Goal: Information Seeking & Learning: Find specific fact

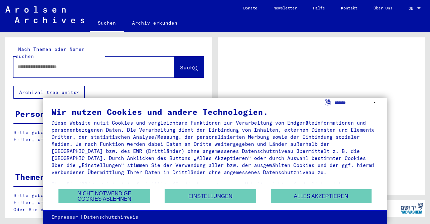
click at [104, 195] on button "Nicht notwendige Cookies ablehnen" at bounding box center [105, 196] width 92 height 14
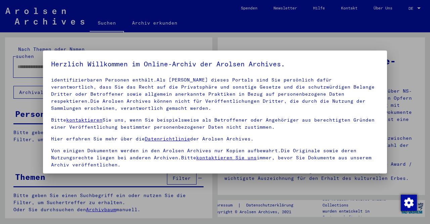
scroll to position [56, 0]
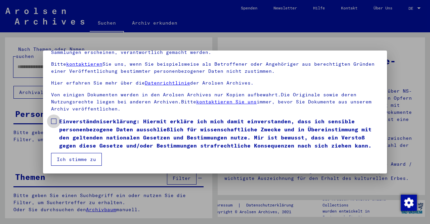
click at [55, 118] on span at bounding box center [53, 120] width 5 height 5
click at [77, 162] on button "Ich stimme zu" at bounding box center [76, 159] width 51 height 13
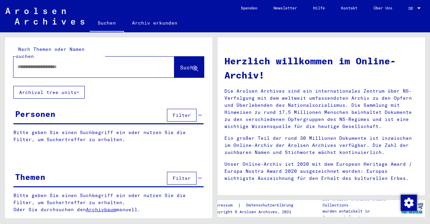
click at [39, 64] on div at bounding box center [83, 66] width 141 height 15
click at [37, 64] on div at bounding box center [83, 66] width 141 height 15
click at [42, 63] on input "text" at bounding box center [85, 66] width 137 height 7
type input "**********"
click at [180, 64] on span "Suche" at bounding box center [188, 67] width 17 height 7
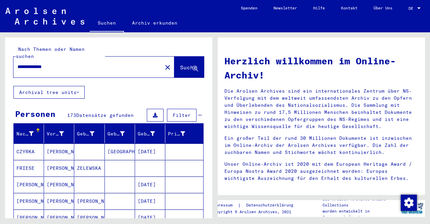
scroll to position [58, 0]
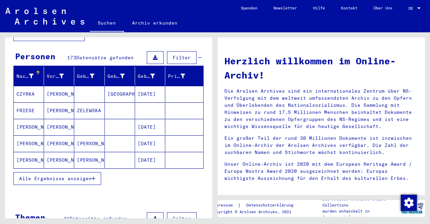
click at [43, 172] on button "Alle Ergebnisse anzeigen" at bounding box center [57, 178] width 88 height 13
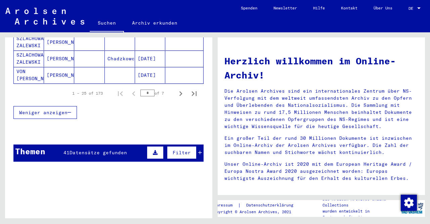
scroll to position [485, 0]
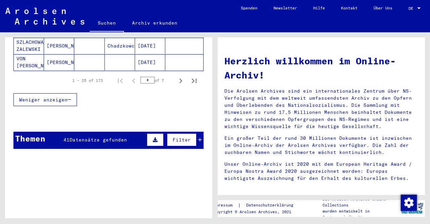
click at [86, 137] on span "Datensätze gefunden" at bounding box center [99, 140] width 58 height 6
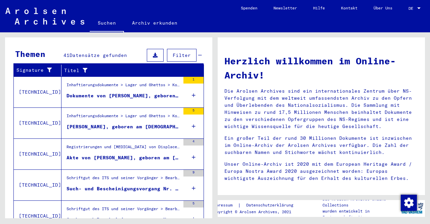
scroll to position [595, 0]
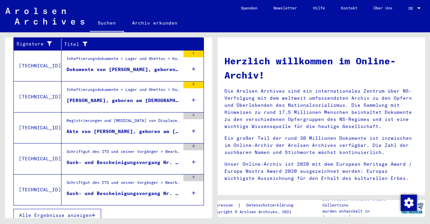
click at [105, 190] on div "Such- und Bescheinigungsvorgang Nr. 1.035.884 für [PERSON_NAME] geboren [DEMOGR…" at bounding box center [124, 193] width 114 height 7
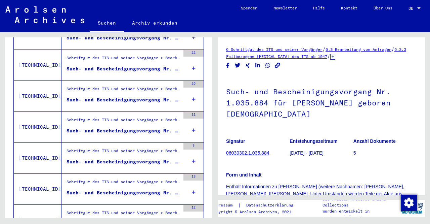
scroll to position [374, 0]
click at [118, 127] on div "Such- und Bescheinigungsvorgang Nr. 1.296.717 für [PERSON_NAME] geboren [DEMOGR…" at bounding box center [124, 130] width 114 height 7
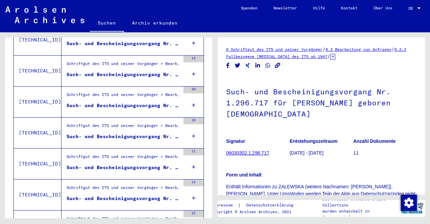
scroll to position [529, 0]
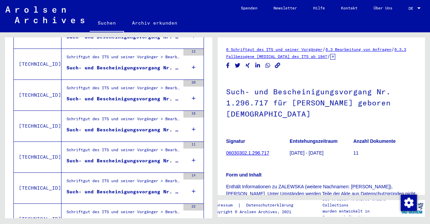
click at [118, 126] on div "Such- und Bescheinigungsvorgang Nr. 1.459.101 für [PERSON_NAME] geboren [DEMOGR…" at bounding box center [124, 129] width 114 height 7
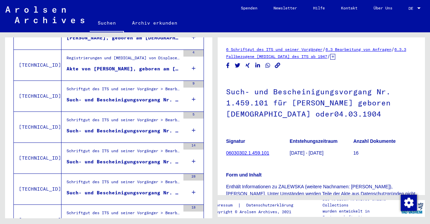
scroll to position [118, 0]
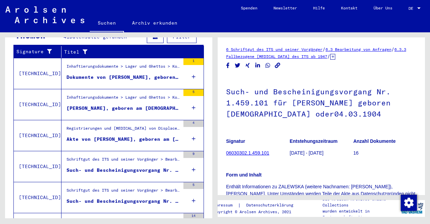
click at [109, 74] on div "Dokumente von [PERSON_NAME], geboren am [DEMOGRAPHIC_DATA]" at bounding box center [124, 77] width 114 height 7
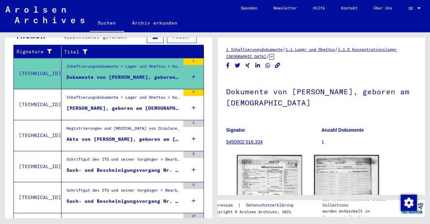
click at [97, 105] on div "[PERSON_NAME], geboren am [DEMOGRAPHIC_DATA], geboren in [GEOGRAPHIC_DATA]" at bounding box center [124, 108] width 114 height 7
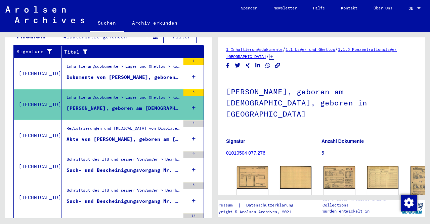
click at [92, 136] on div "Akte von [PERSON_NAME], geboren am [DEMOGRAPHIC_DATA]" at bounding box center [124, 139] width 114 height 7
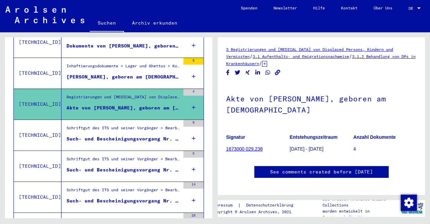
scroll to position [151, 0]
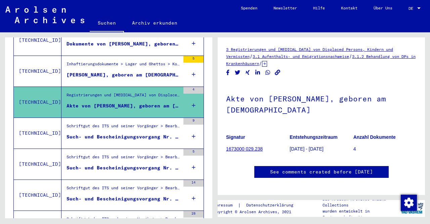
click at [92, 133] on div "Such- und Bescheinigungsvorgang Nr. 1.012.862 für [PERSON_NAME] geboren [DEMOGR…" at bounding box center [124, 136] width 114 height 7
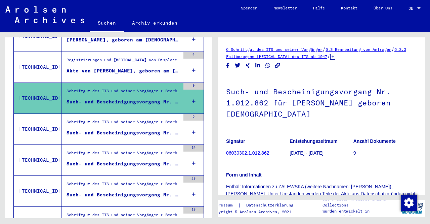
scroll to position [188, 0]
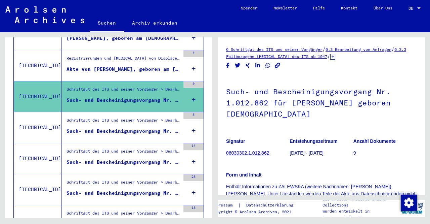
click at [95, 127] on div "Such- und Bescheinigungsvorgang Nr. 1.035.884 für [PERSON_NAME] geboren [DEMOGR…" at bounding box center [124, 130] width 114 height 7
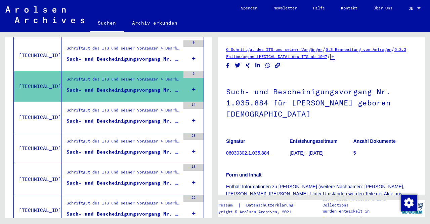
scroll to position [230, 0]
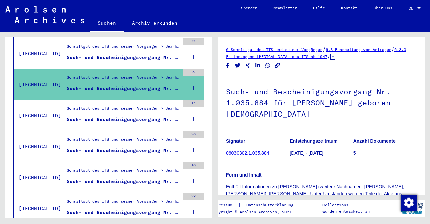
click at [98, 116] on div "Such- und Bescheinigungsvorgang Nr. 1.050.016 für [PERSON_NAME] geboren [DEMOGR…" at bounding box center [124, 119] width 114 height 7
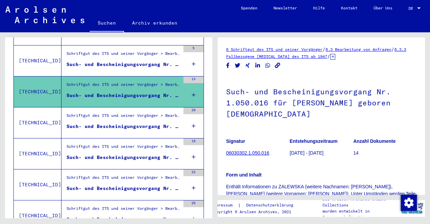
scroll to position [255, 0]
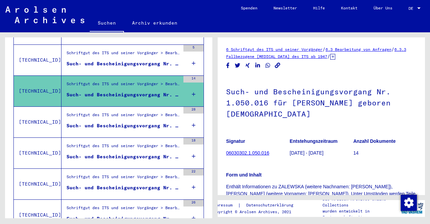
click at [98, 122] on div "Such- und Bescheinigungsvorgang Nr. 1.080.985 für [PERSON_NAME] geboren [DEMOGR…" at bounding box center [124, 125] width 114 height 7
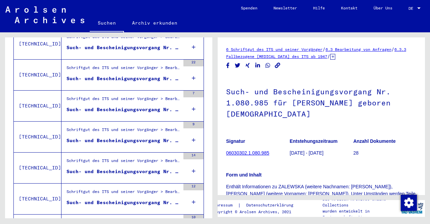
scroll to position [763, 0]
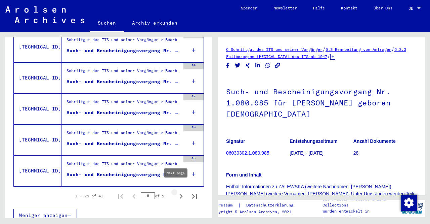
click at [177, 191] on icon "Next page" at bounding box center [181, 195] width 9 height 9
type input "*"
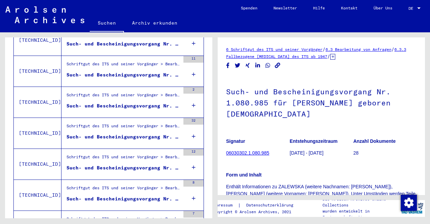
scroll to position [485, 0]
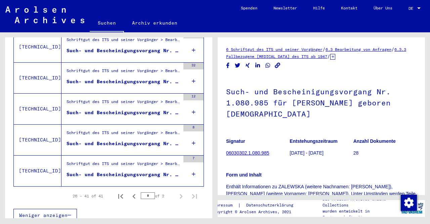
click at [107, 171] on div "Such- und Bescheinigungsvorgang Nr. 879.846 für [PERSON_NAME] geboren [DEMOGRAP…" at bounding box center [124, 174] width 114 height 7
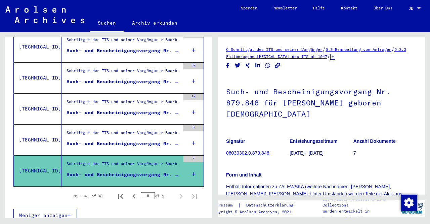
click at [101, 140] on div "Such- und Bescheinigungsvorgang Nr. 877.845 für [GEOGRAPHIC_DATA][PERSON_NAME] …" at bounding box center [124, 143] width 114 height 7
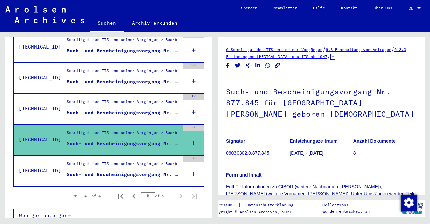
click at [107, 109] on div "Such- und Bescheinigungsvorgang Nr. 848.260 für [PERSON_NAME] geboren [DEMOGRAP…" at bounding box center [124, 112] width 114 height 7
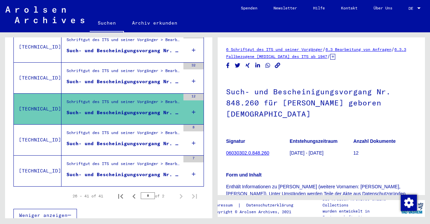
click at [109, 78] on div "Such- und Bescheinigungsvorgang Nr. 831.975 für [GEOGRAPHIC_DATA], [GEOGRAPHIC_…" at bounding box center [124, 81] width 114 height 7
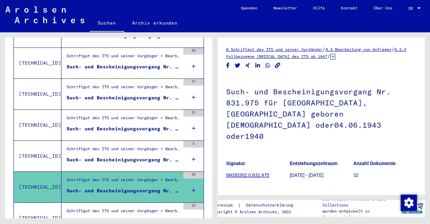
scroll to position [375, 0]
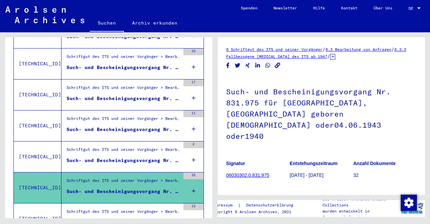
click at [107, 157] on div "Such- und Bescheinigungsvorgang Nr. 5.066.407 für [PERSON_NAME] geboren [DEMOGR…" at bounding box center [124, 160] width 114 height 7
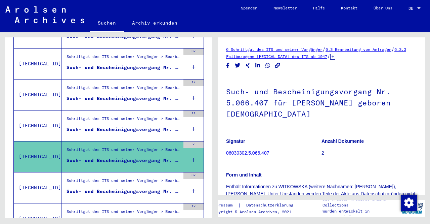
click at [97, 126] on div "Such- und Bescheinigungsvorgang Nr. 482.882 für [PERSON_NAME] geboren [DEMOGRAP…" at bounding box center [124, 129] width 114 height 7
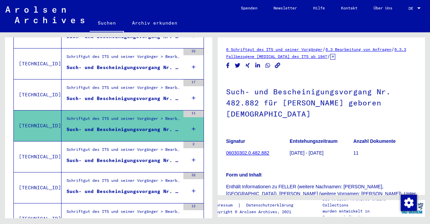
click at [100, 95] on div "Such- und Bescheinigungsvorgang Nr. 467.815 für [PERSON_NAME] geboren [DEMOGRAP…" at bounding box center [124, 98] width 114 height 7
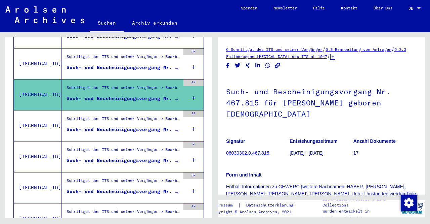
click at [108, 64] on div "Such- und Bescheinigungsvorgang Nr. 286.540 für [PERSON_NAME] geboren [DEMOGRAP…" at bounding box center [124, 67] width 114 height 7
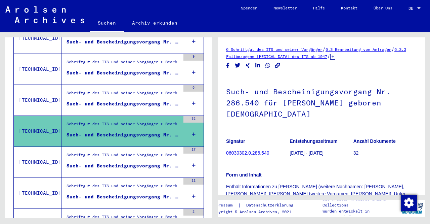
scroll to position [304, 0]
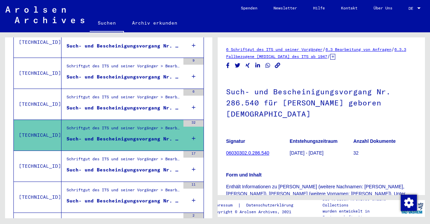
click at [108, 63] on div "Schriftgut des ITS und seiner Vorgänger > Bearbeitung von Anfragen > Fallbezoge…" at bounding box center [124, 67] width 114 height 9
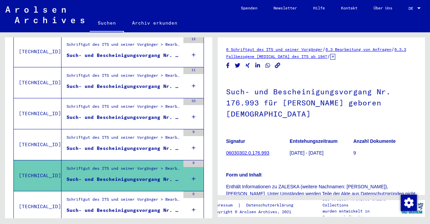
scroll to position [188, 0]
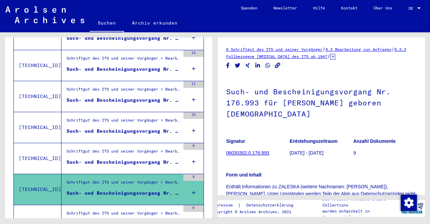
click at [93, 158] on div "Such- und Bescheinigungsvorgang Nr. 103.667 für [PERSON_NAME] geboren [DEMOGRAP…" at bounding box center [124, 161] width 114 height 7
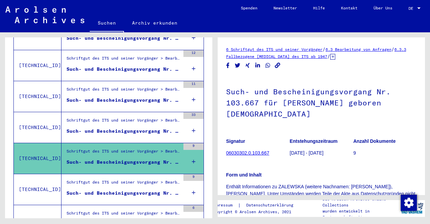
click at [114, 127] on div "Such- und Bescheinigungsvorgang Nr. 1.871.217 für [GEOGRAPHIC_DATA][PERSON_NAME…" at bounding box center [124, 130] width 114 height 7
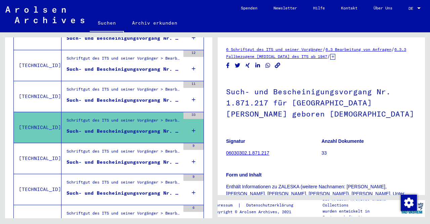
click at [104, 97] on div "Such- und Bescheinigungsvorgang Nr. 1.822.298 für [PERSON_NAME] geboren [DEMOGR…" at bounding box center [124, 100] width 114 height 7
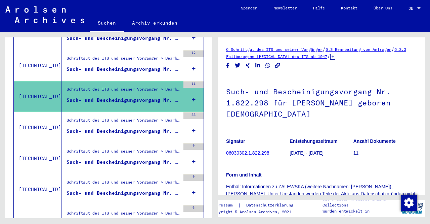
click at [103, 55] on div "Schriftgut des ITS und seiner Vorgänger > Bearbeitung von Anfragen > Fallbezoge…" at bounding box center [124, 59] width 114 height 9
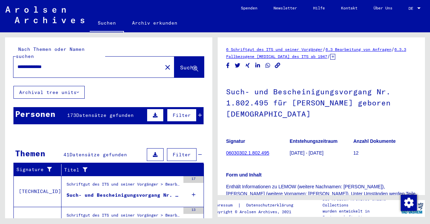
drag, startPoint x: 87, startPoint y: 61, endPoint x: 7, endPoint y: 56, distance: 80.2
click at [17, 63] on input "**********" at bounding box center [87, 66] width 141 height 7
paste input "text"
click at [180, 64] on span "Suche" at bounding box center [188, 67] width 17 height 7
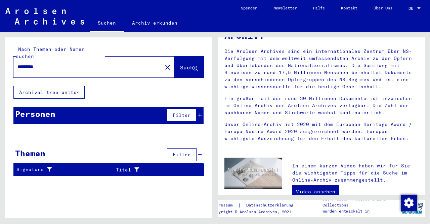
scroll to position [48, 0]
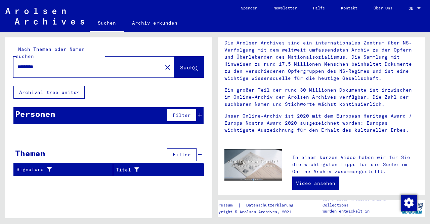
click at [85, 63] on input "*********" at bounding box center [85, 66] width 137 height 7
click at [180, 64] on span "Suche" at bounding box center [188, 67] width 17 height 7
click at [58, 86] on button "Archival tree units" at bounding box center [48, 92] width 71 height 13
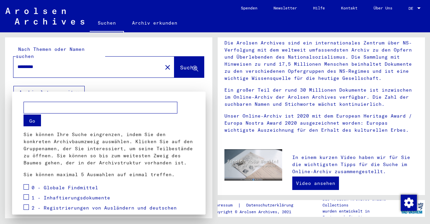
scroll to position [1, 0]
click at [51, 61] on div at bounding box center [215, 112] width 430 height 224
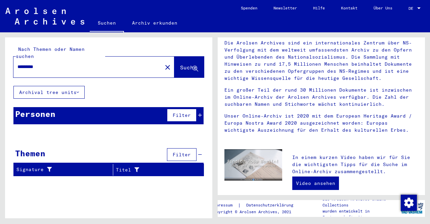
click at [51, 63] on input "*********" at bounding box center [85, 66] width 137 height 7
paste input "**********"
drag, startPoint x: 47, startPoint y: 60, endPoint x: 14, endPoint y: 58, distance: 33.0
click at [17, 63] on input "**********" at bounding box center [85, 66] width 137 height 7
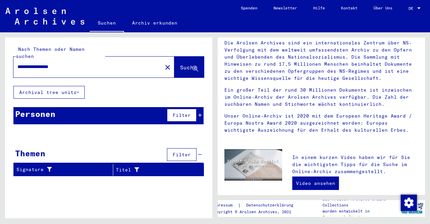
click at [91, 63] on input "**********" at bounding box center [85, 66] width 137 height 7
type input "**********"
click at [180, 64] on span "Suche" at bounding box center [188, 67] width 17 height 7
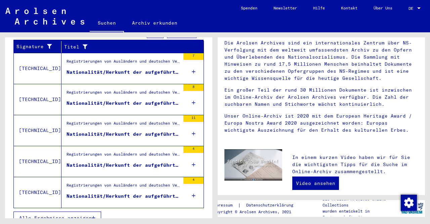
scroll to position [123, 0]
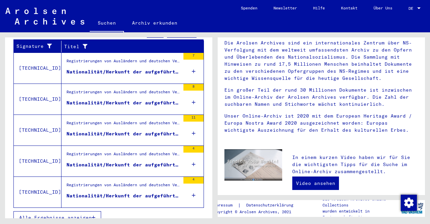
click at [108, 68] on div "Nationalität/Herkunft der aufgeführten Personen: Polnisch" at bounding box center [124, 71] width 114 height 7
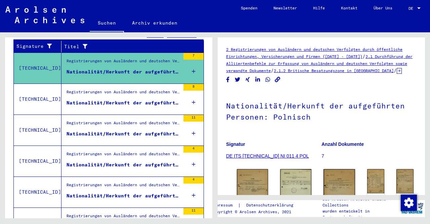
scroll to position [74, 0]
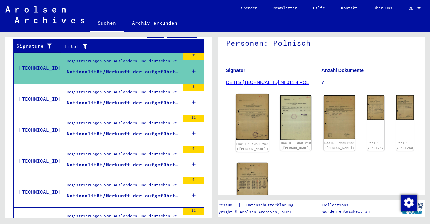
click at [247, 110] on img at bounding box center [252, 117] width 33 height 46
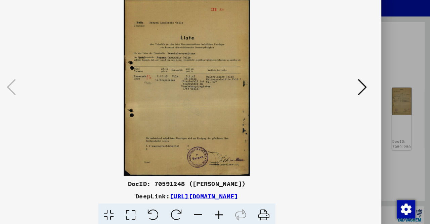
click at [373, 98] on icon at bounding box center [371, 94] width 8 height 16
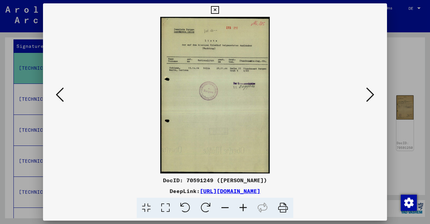
click at [374, 98] on icon at bounding box center [371, 94] width 8 height 16
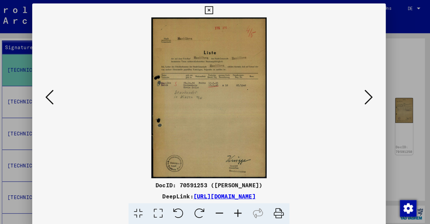
click at [375, 94] on icon at bounding box center [371, 94] width 8 height 16
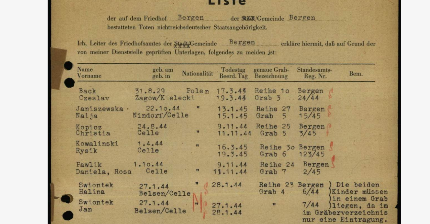
click at [201, 75] on img at bounding box center [215, 95] width 299 height 156
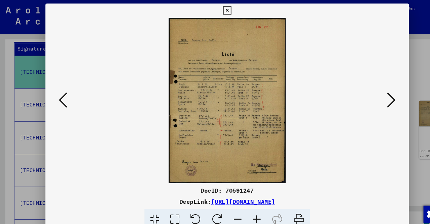
click at [372, 93] on icon at bounding box center [371, 94] width 8 height 16
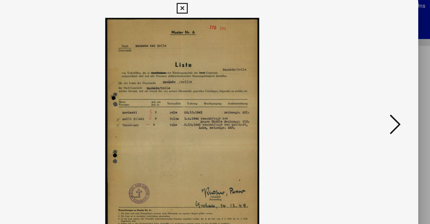
click at [373, 94] on icon at bounding box center [371, 94] width 8 height 16
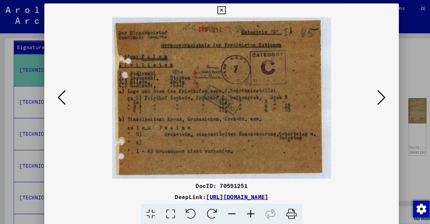
click at [373, 99] on icon at bounding box center [371, 94] width 8 height 16
